Goal: Information Seeking & Learning: Learn about a topic

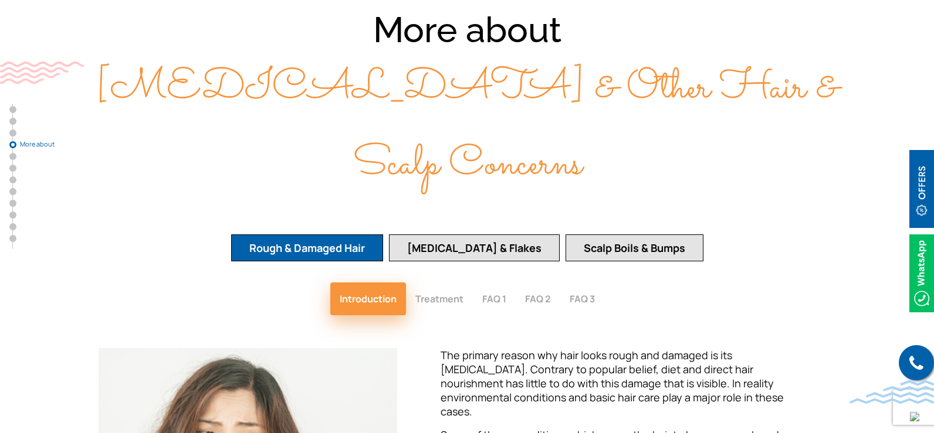
scroll to position [1701, 0]
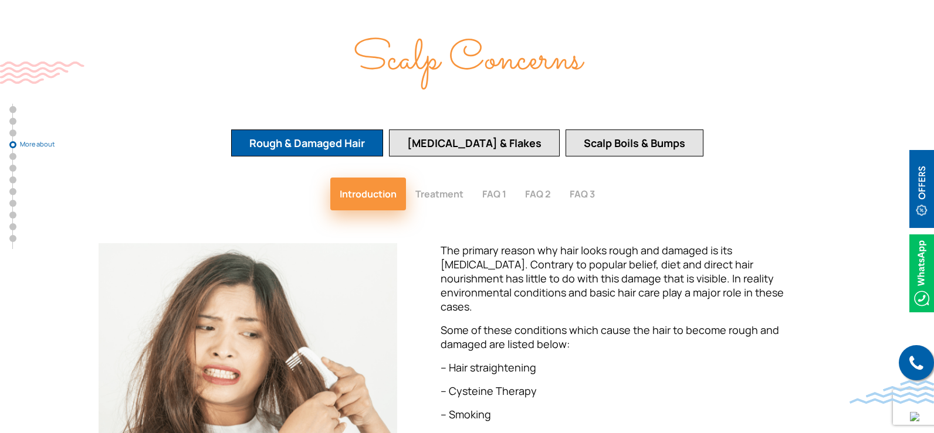
click at [478, 130] on button "[MEDICAL_DATA] & Flakes" at bounding box center [474, 143] width 171 height 27
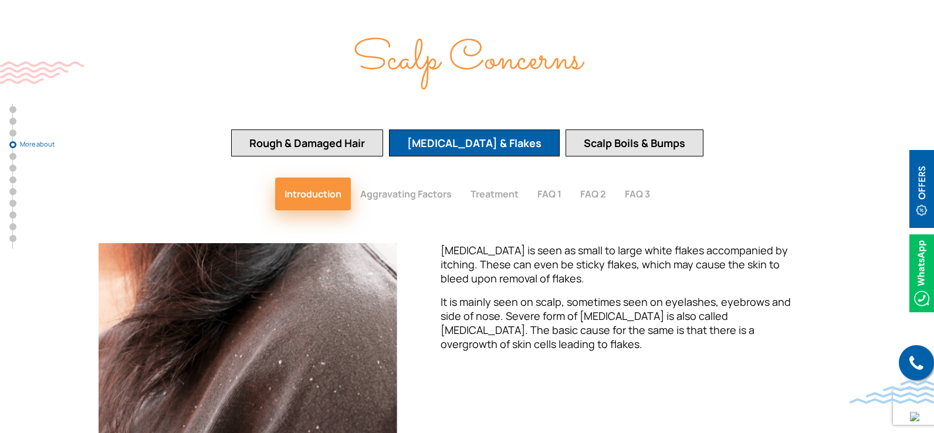
click at [516, 178] on button "Treatment" at bounding box center [494, 194] width 67 height 33
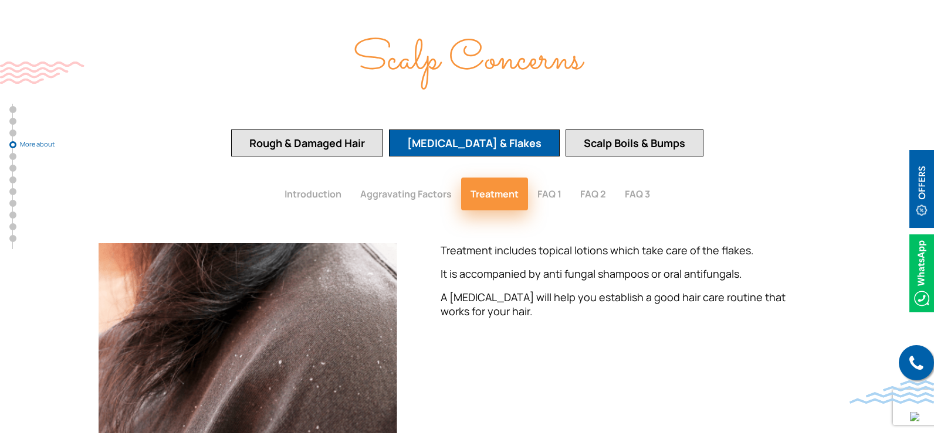
click at [554, 178] on button "FAQ 1" at bounding box center [549, 194] width 43 height 33
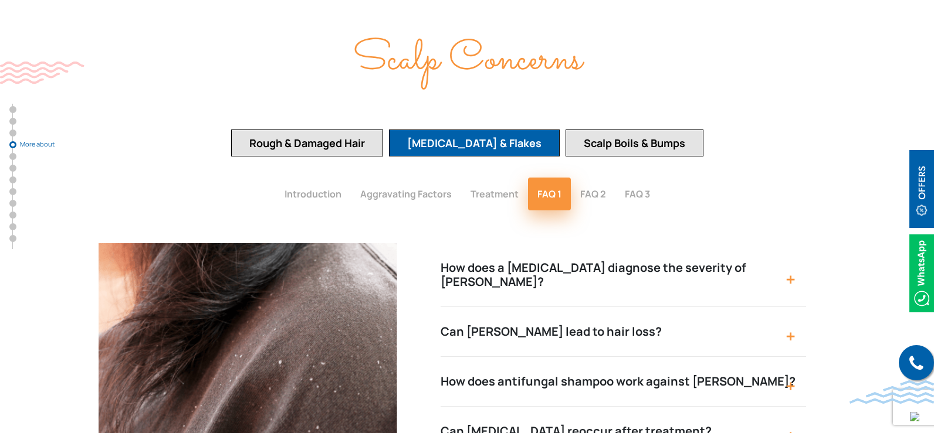
scroll to position [1760, 0]
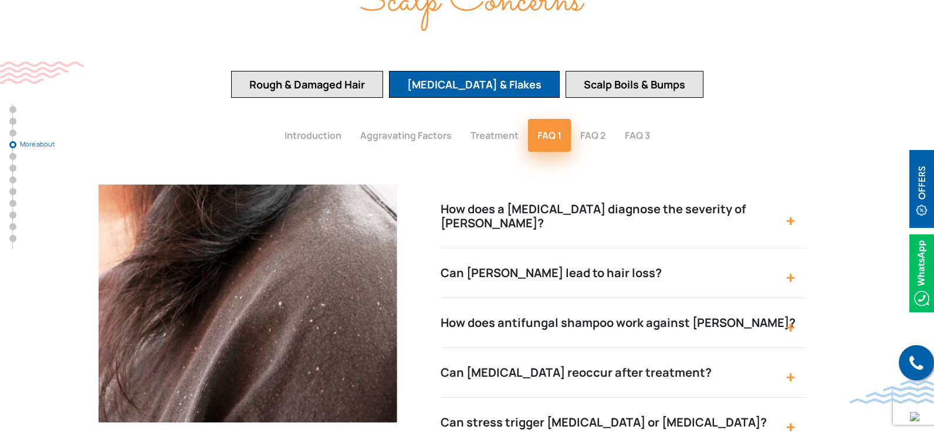
click at [693, 348] on button "Can [MEDICAL_DATA] reoccur after treatment?" at bounding box center [622, 373] width 365 height 50
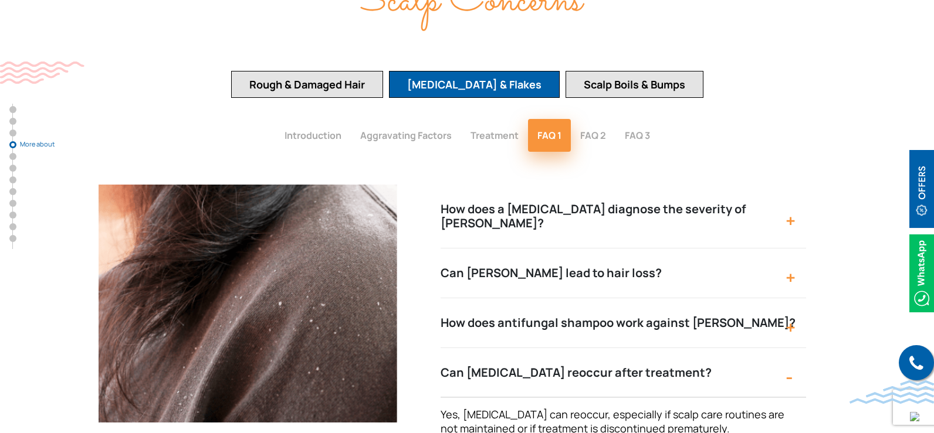
click at [595, 119] on button "FAQ 2" at bounding box center [593, 135] width 45 height 33
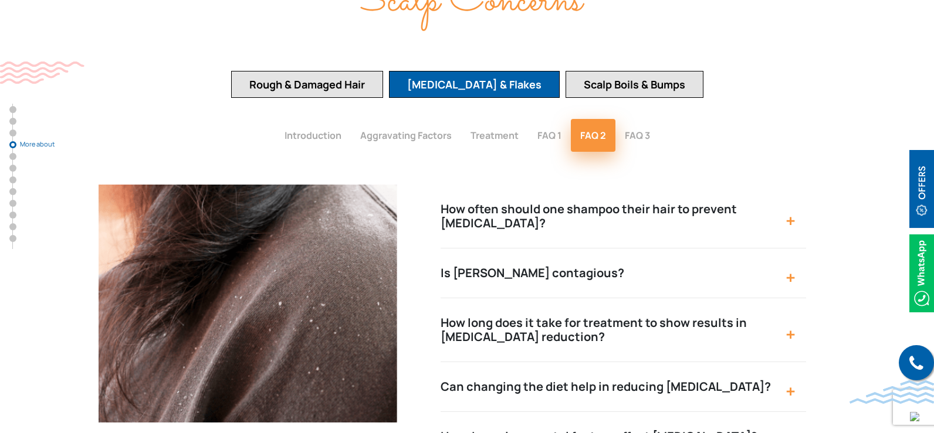
click at [679, 185] on button "How often should one shampoo their hair to prevent [MEDICAL_DATA]?" at bounding box center [622, 217] width 365 height 64
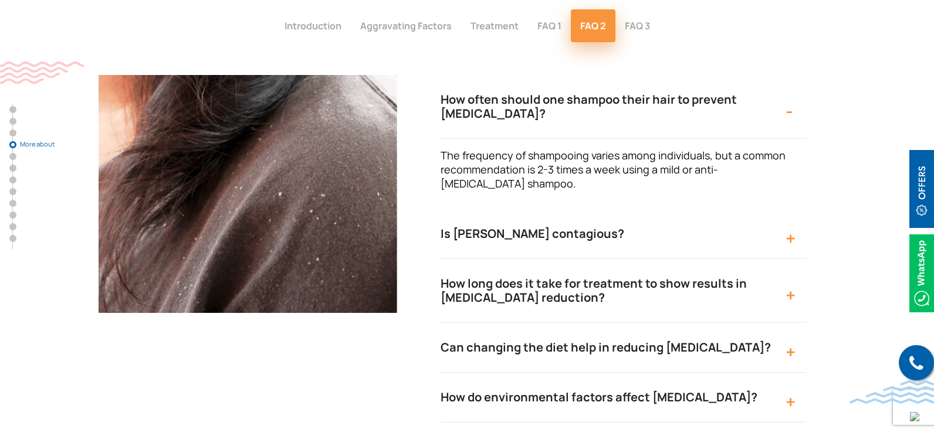
scroll to position [1877, 0]
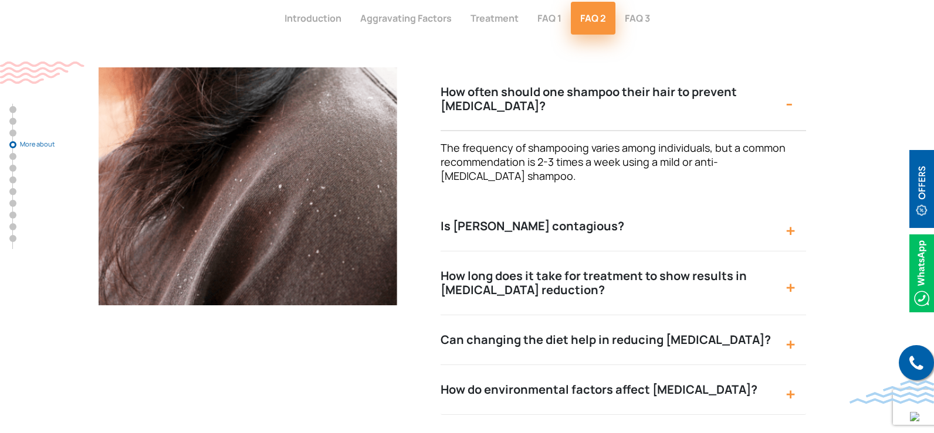
click at [604, 316] on button "Can changing the diet help in reducing [MEDICAL_DATA]?" at bounding box center [622, 341] width 365 height 50
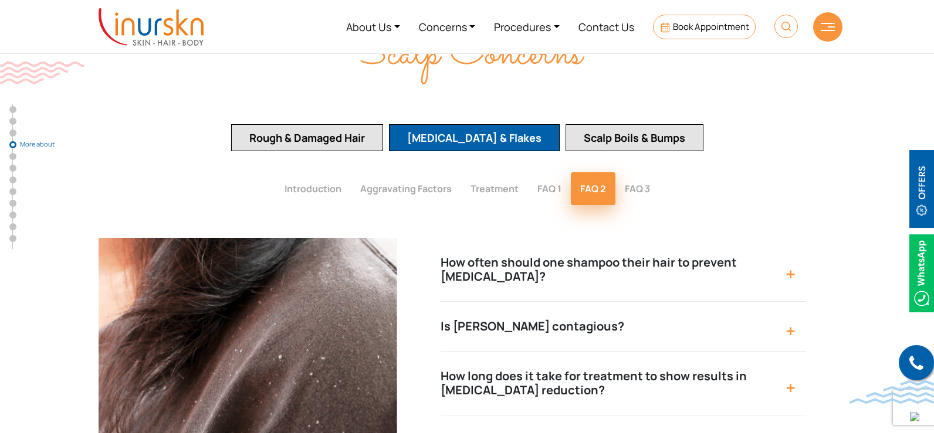
scroll to position [1642, 0]
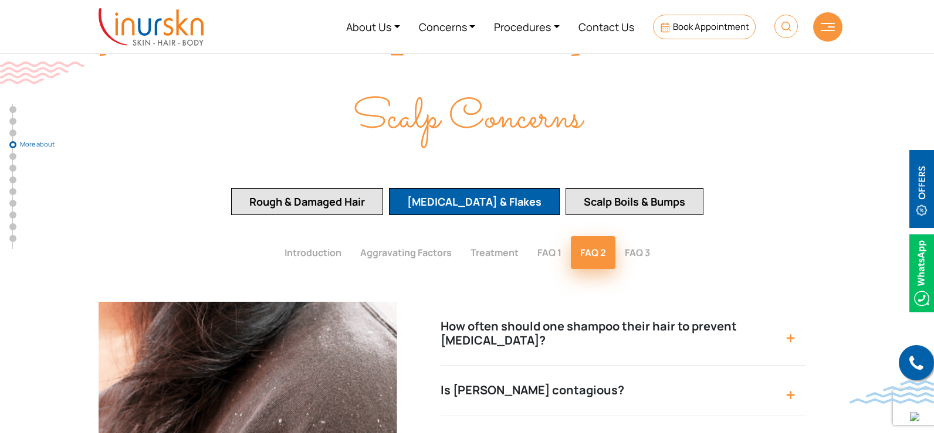
click at [639, 236] on button "FAQ 3" at bounding box center [637, 252] width 44 height 33
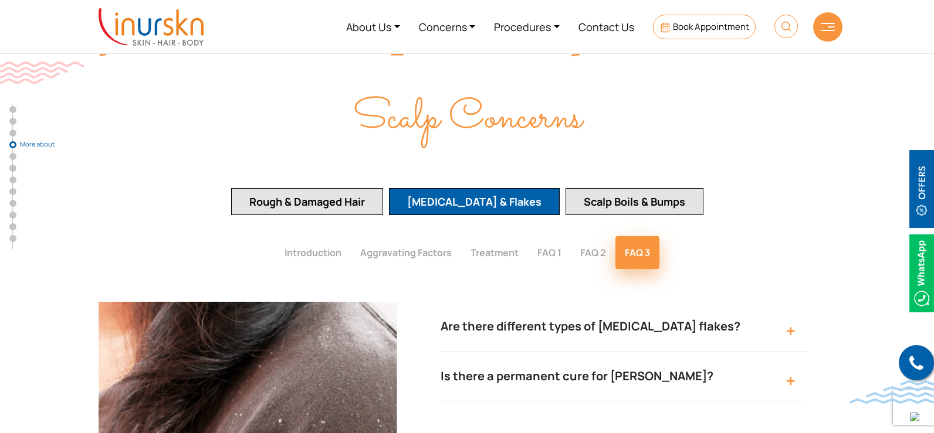
click at [558, 352] on button "Is there a permanent cure for [PERSON_NAME]?" at bounding box center [622, 377] width 365 height 50
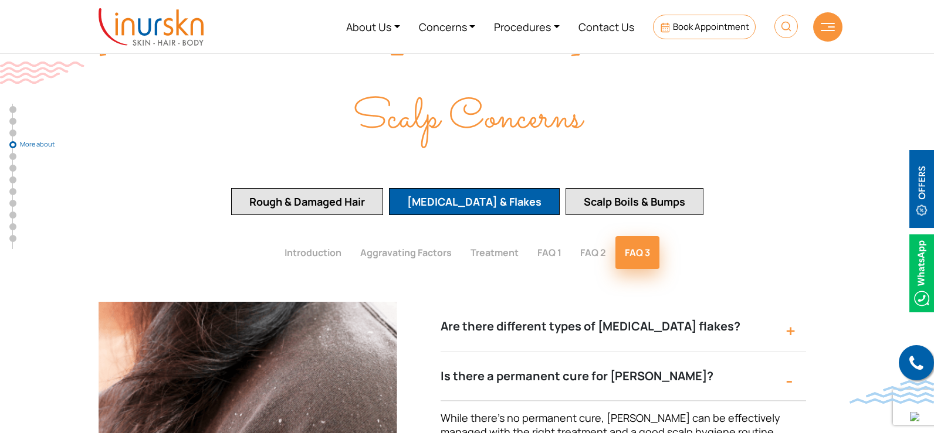
click at [560, 302] on button "Are there different types of [MEDICAL_DATA] flakes?" at bounding box center [622, 327] width 365 height 50
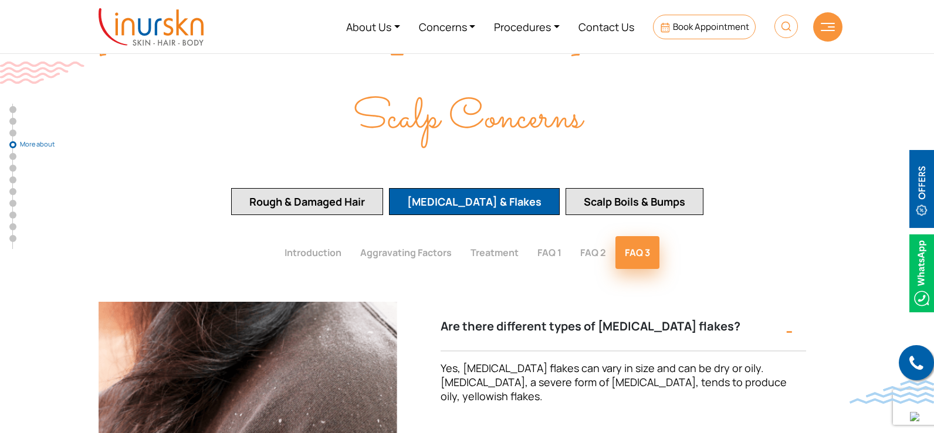
click at [508, 236] on button "Treatment" at bounding box center [494, 252] width 67 height 33
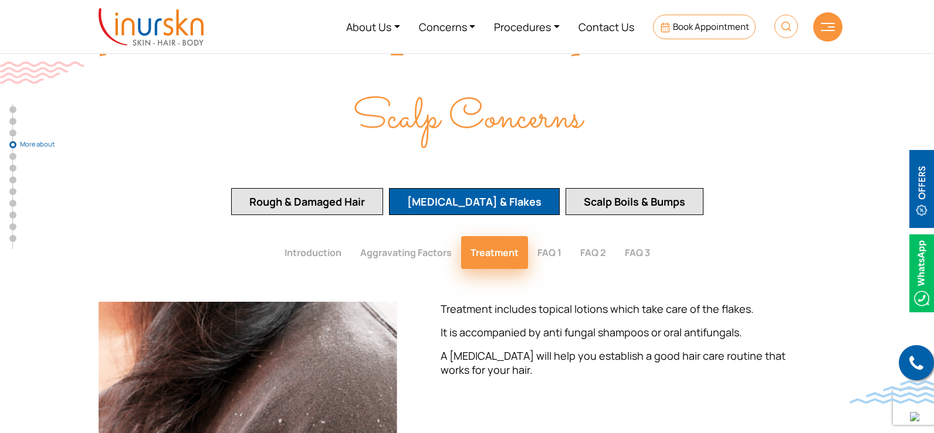
click at [366, 236] on button "Aggravating Factors" at bounding box center [406, 252] width 110 height 33
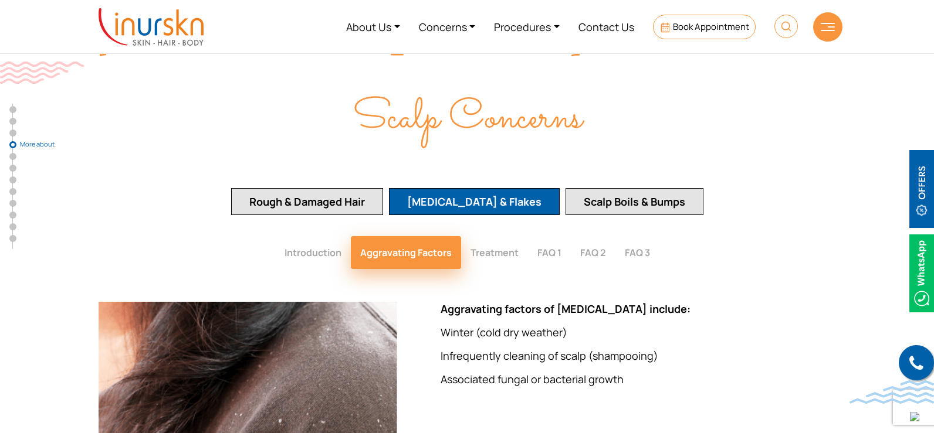
click at [317, 236] on button "Introduction" at bounding box center [313, 252] width 76 height 33
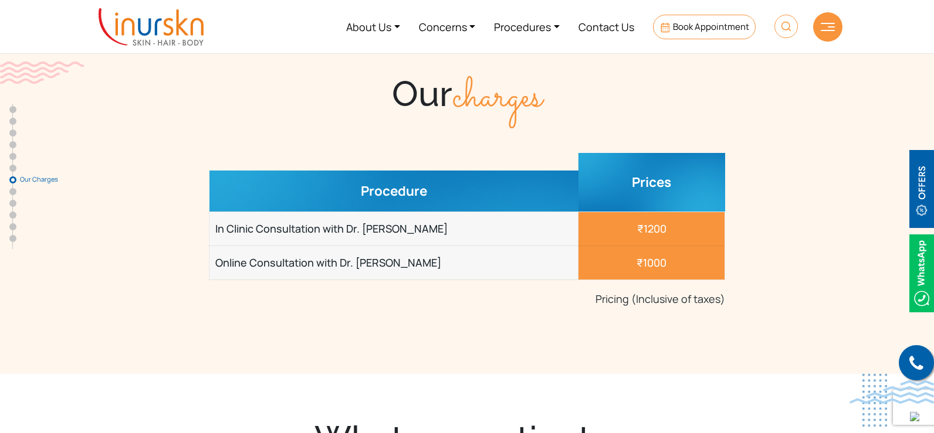
scroll to position [3461, 0]
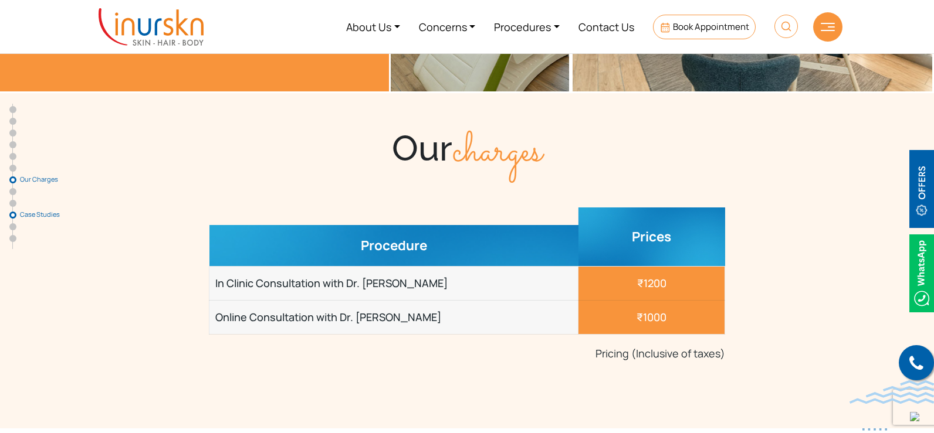
click at [12, 217] on link "Case Studies" at bounding box center [12, 215] width 7 height 7
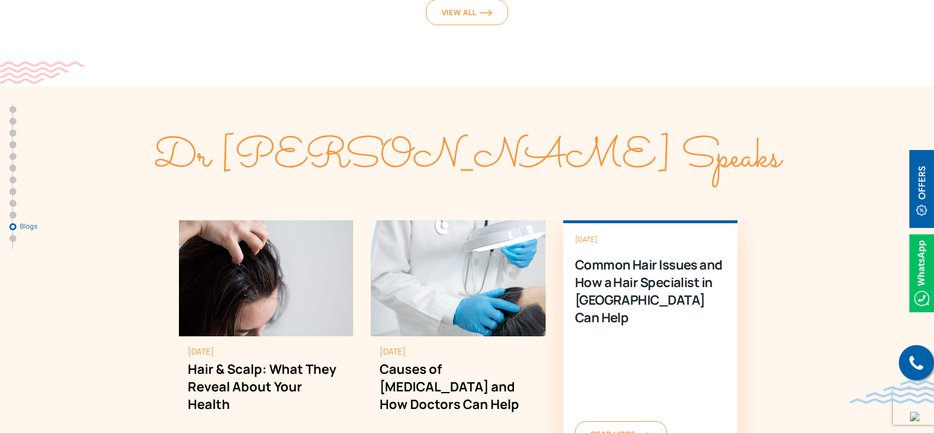
scroll to position [5645, 0]
